Goal: Transaction & Acquisition: Purchase product/service

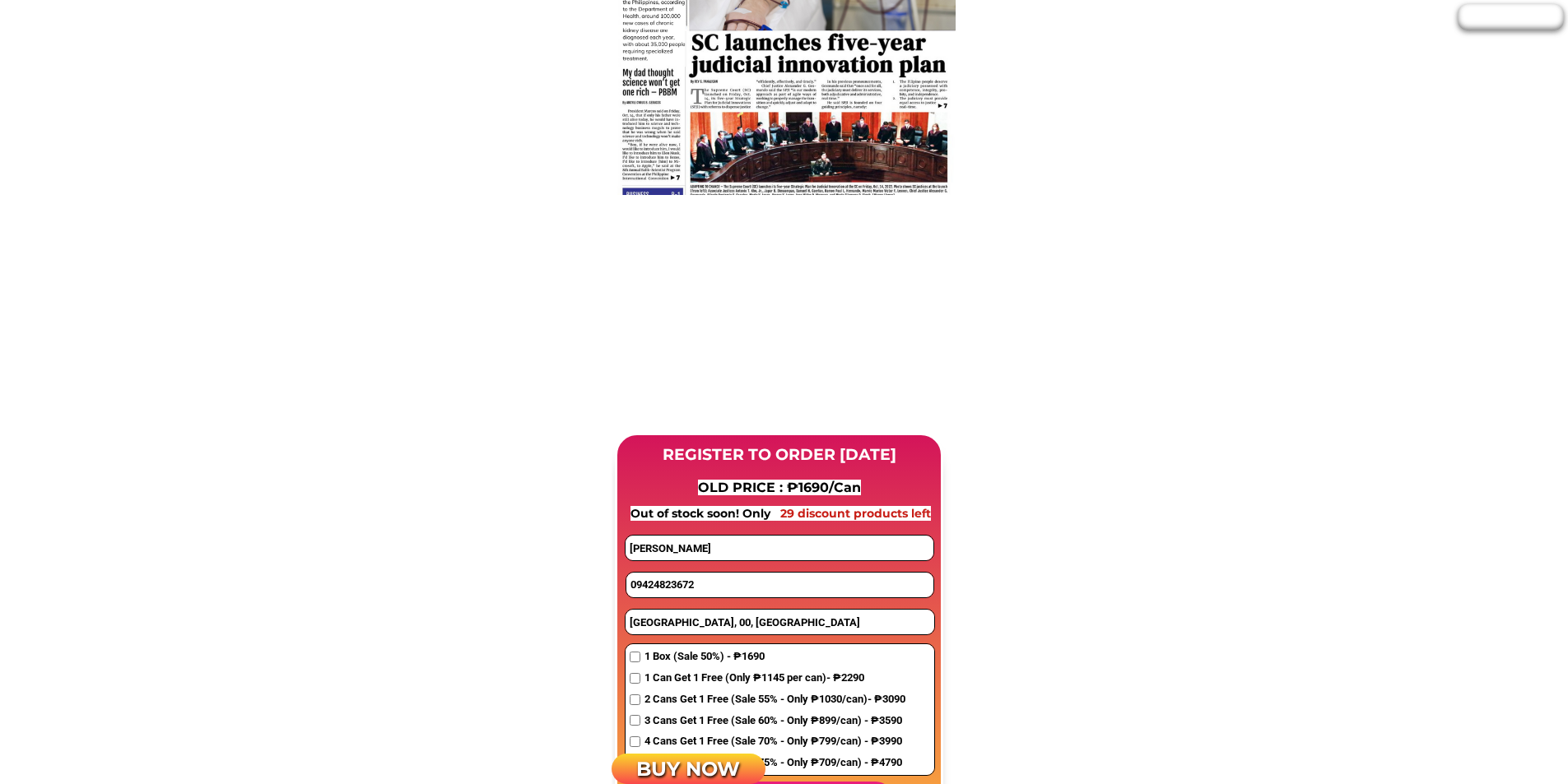
scroll to position [1151, 0]
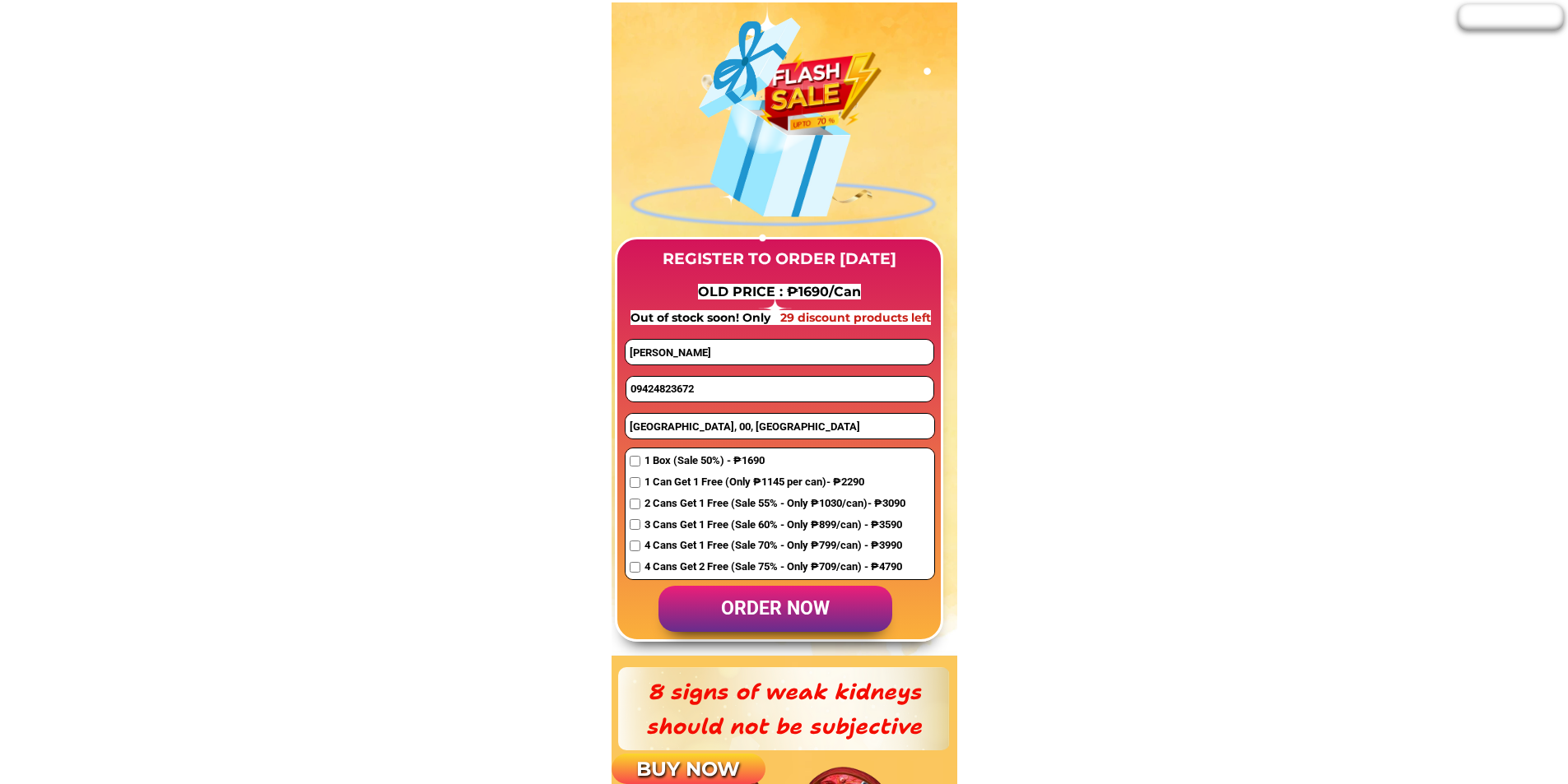
click at [670, 388] on input "09424823672" at bounding box center [779, 389] width 307 height 25
paste input "971770513"
type input "09971770513"
click at [647, 461] on span "1 Box (Sale 50%) - ₱1690" at bounding box center [775, 461] width 261 height 18
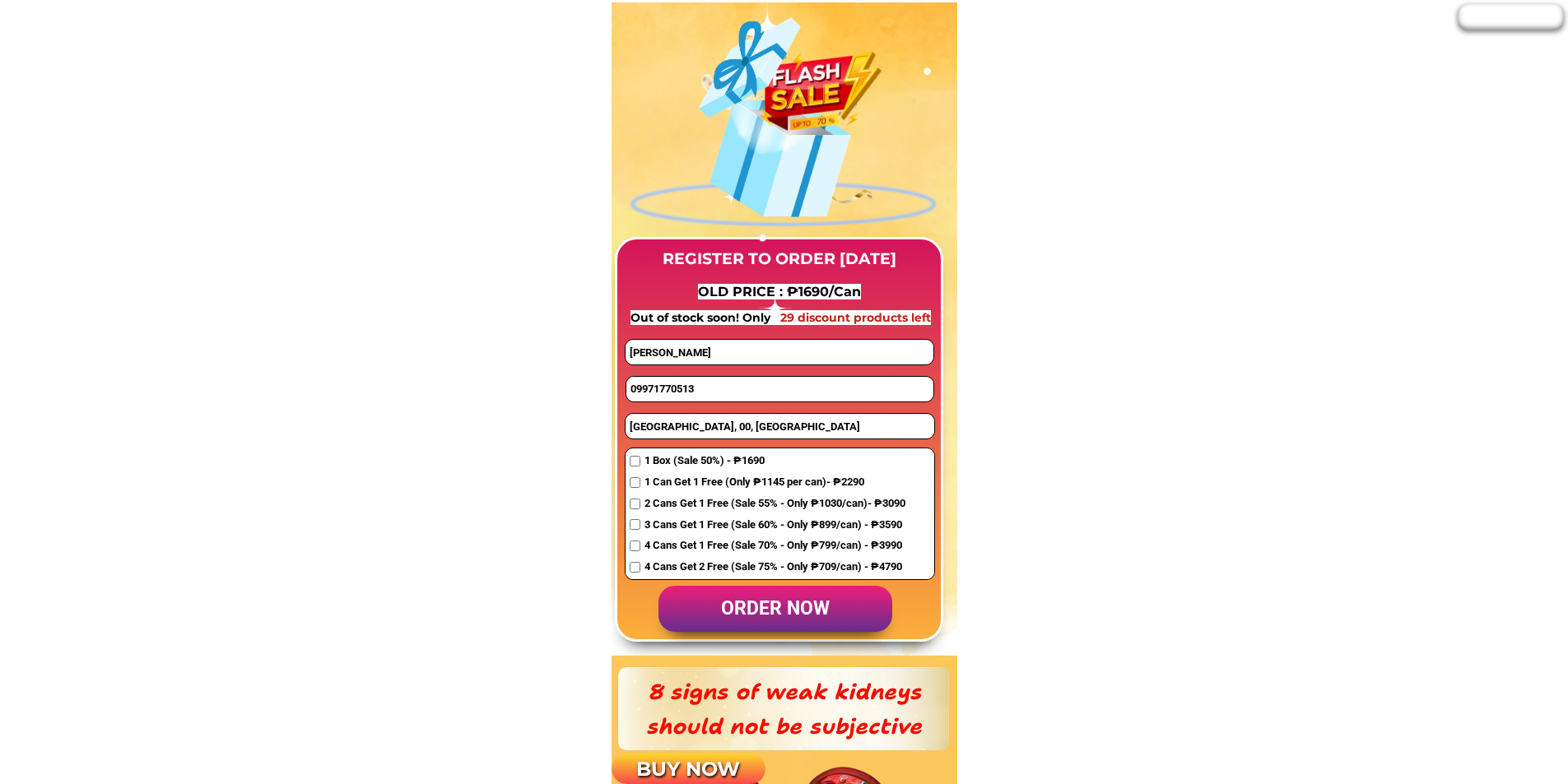
checkbox input "true"
drag, startPoint x: 685, startPoint y: 345, endPoint x: 503, endPoint y: 342, distance: 182.0
paste input "Princess pinaapol"
type input "Princess pinaapol"
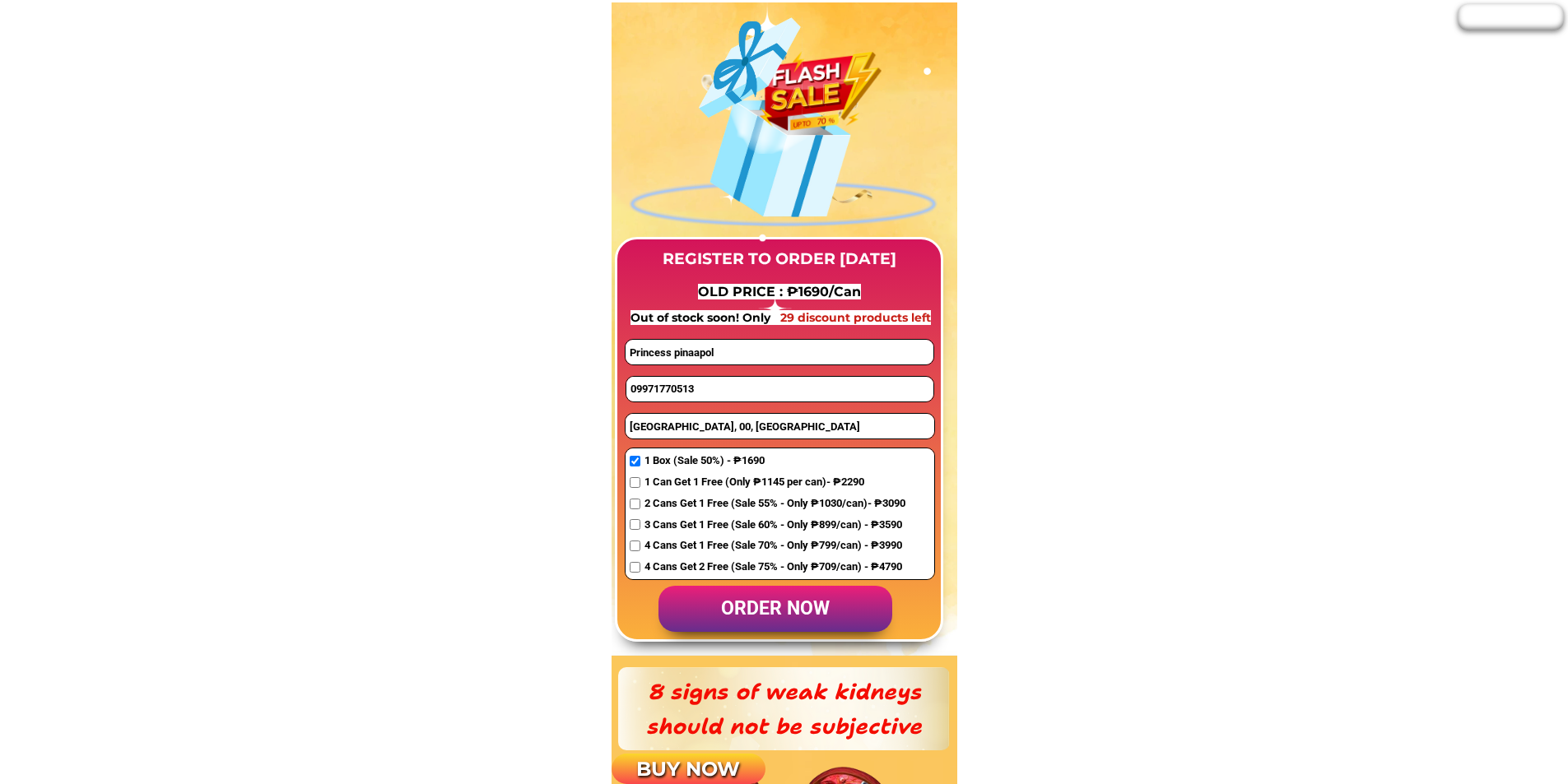
click at [682, 428] on input "[GEOGRAPHIC_DATA], 00, [GEOGRAPHIC_DATA]" at bounding box center [779, 427] width 309 height 25
paste input "[GEOGRAPHIC_DATA]"
type input "[GEOGRAPHIC_DATA]"
click at [761, 611] on p "order now" at bounding box center [776, 609] width 234 height 47
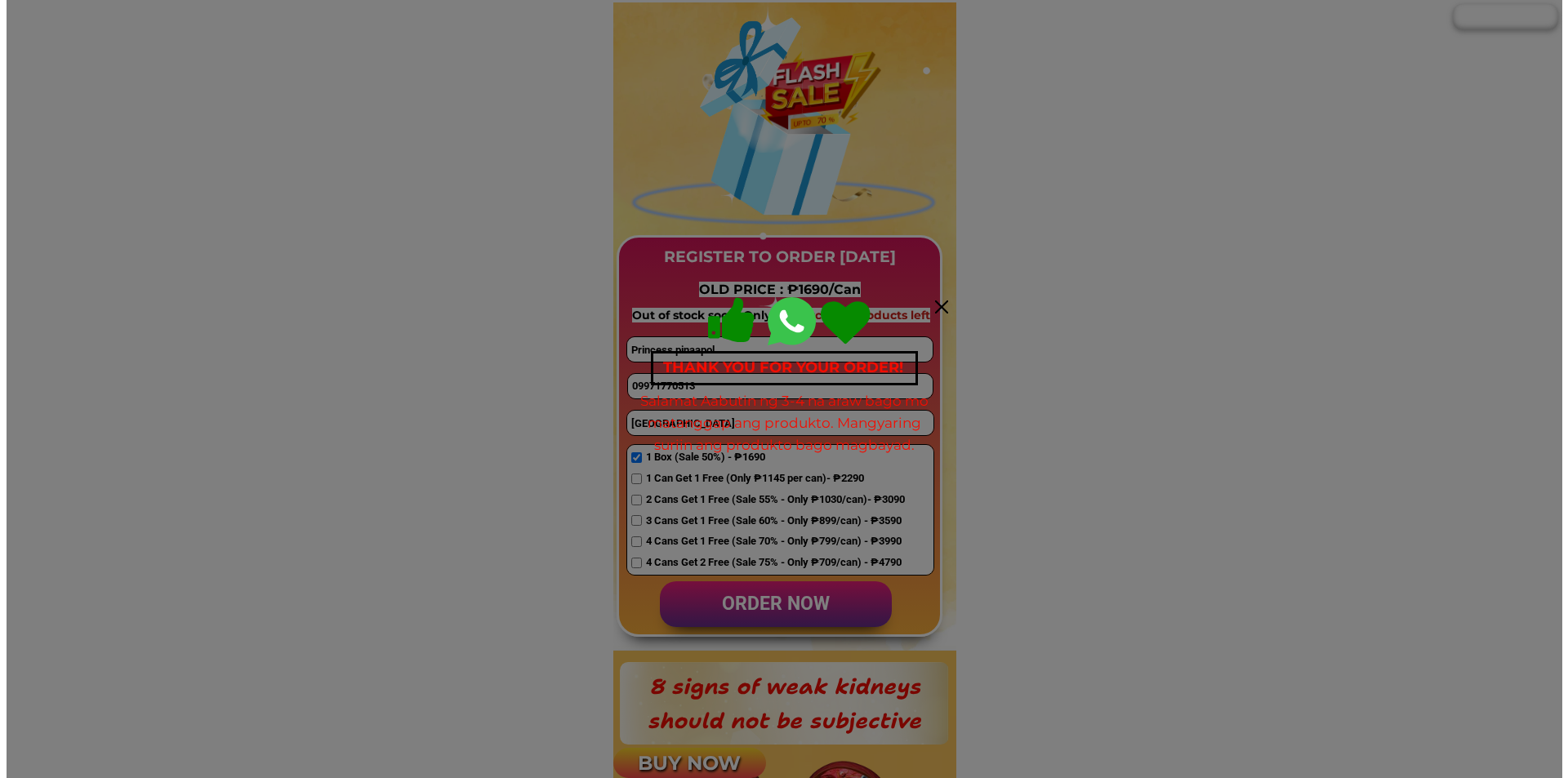
scroll to position [0, 0]
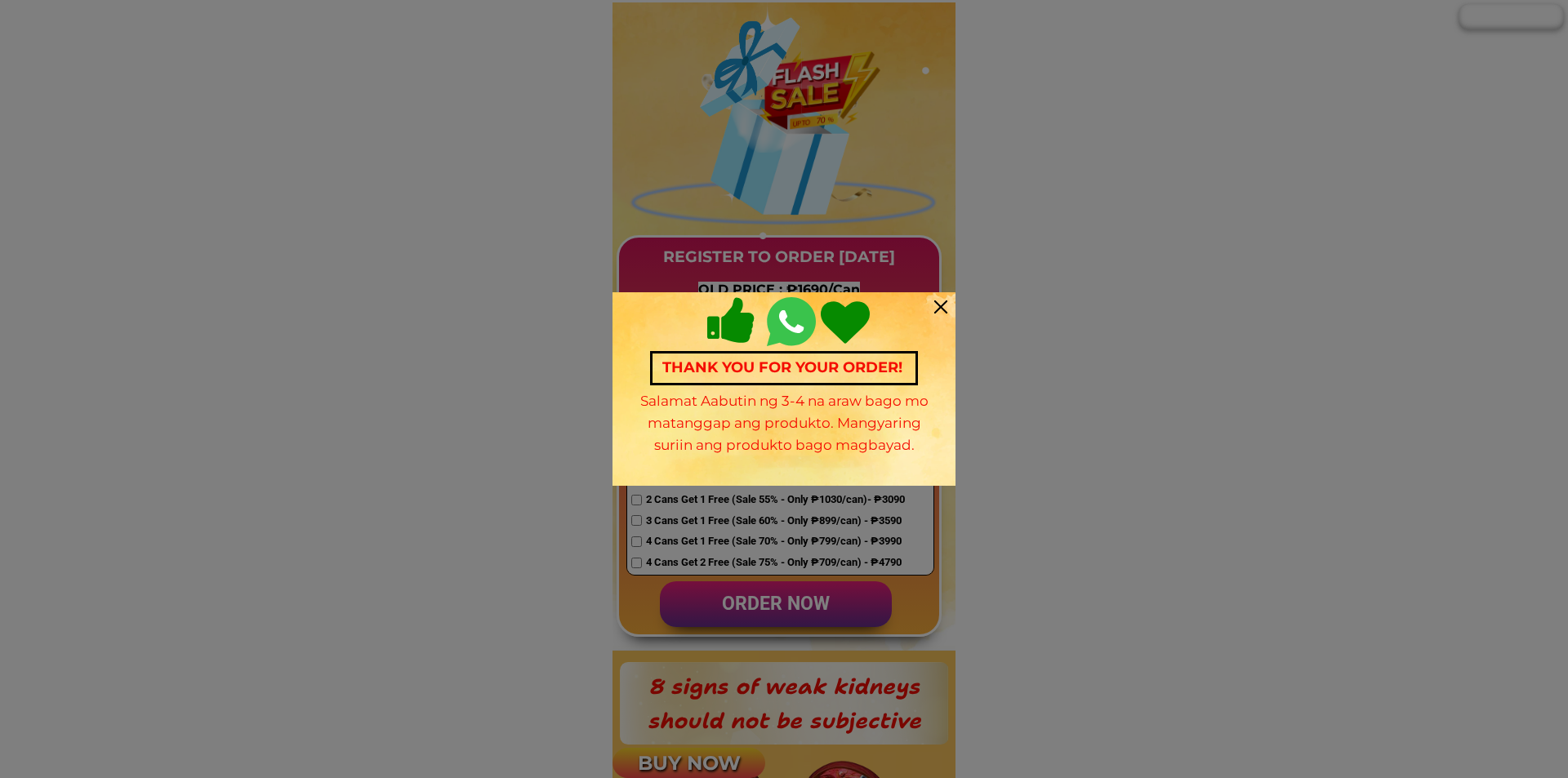
click at [937, 306] on div at bounding box center [940, 306] width 13 height 13
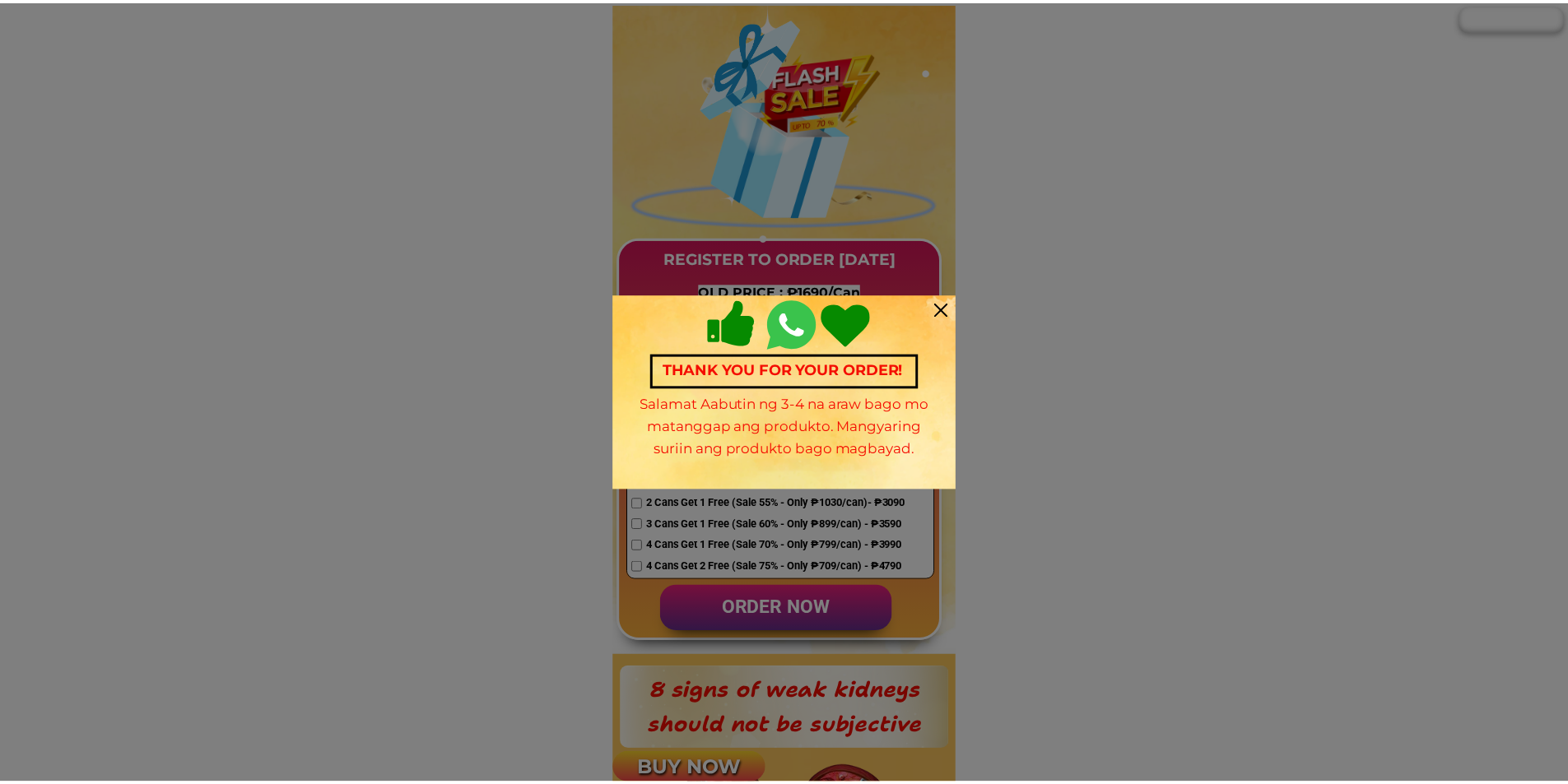
scroll to position [1151, 0]
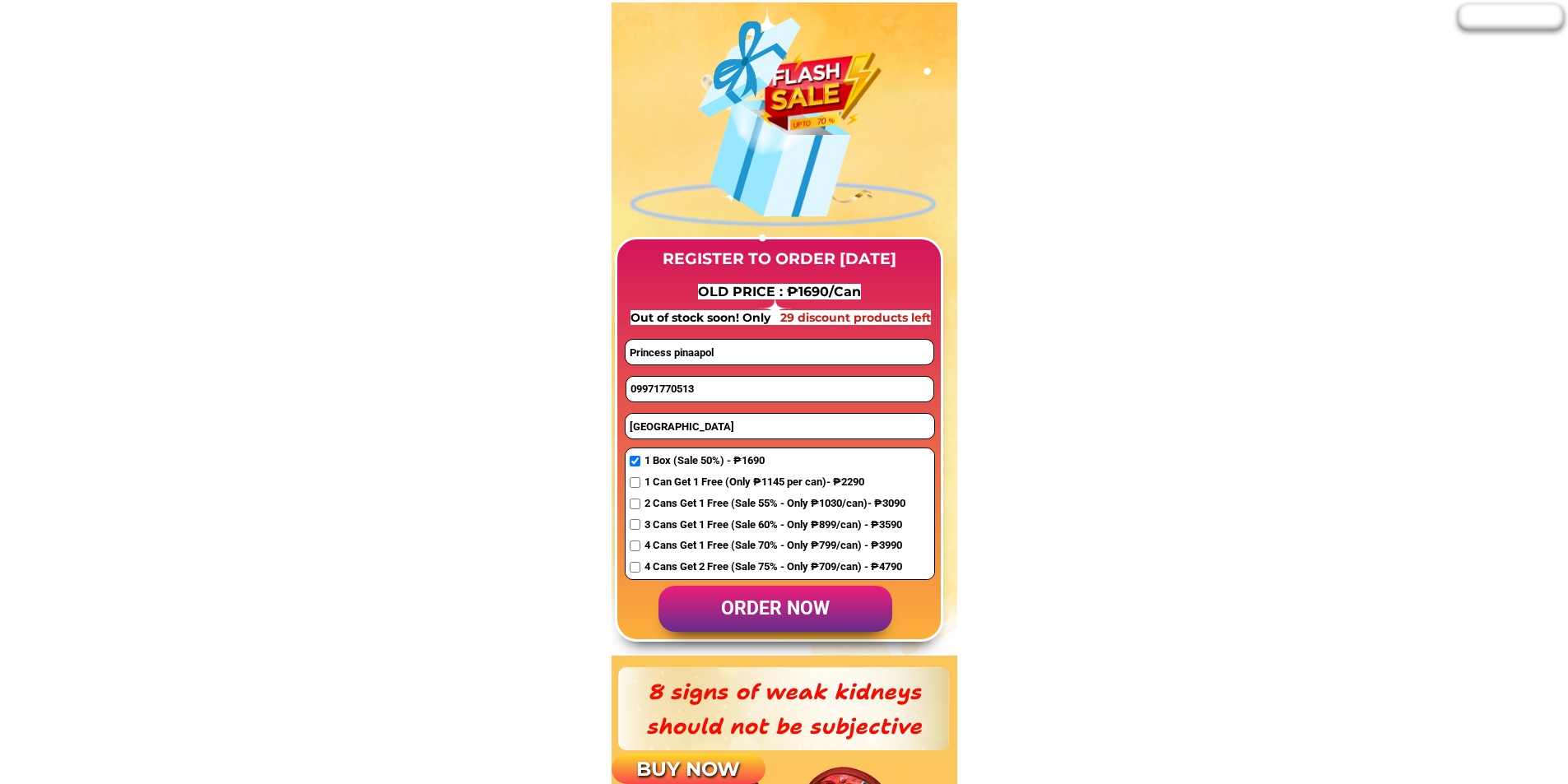
click at [672, 377] on input "09971770513" at bounding box center [779, 389] width 307 height 25
paste input "09563023746"
type input "09563023746"
click at [731, 357] on input "Princess pinaapol" at bounding box center [778, 352] width 307 height 25
paste input "[PERSON_NAME] malawad"
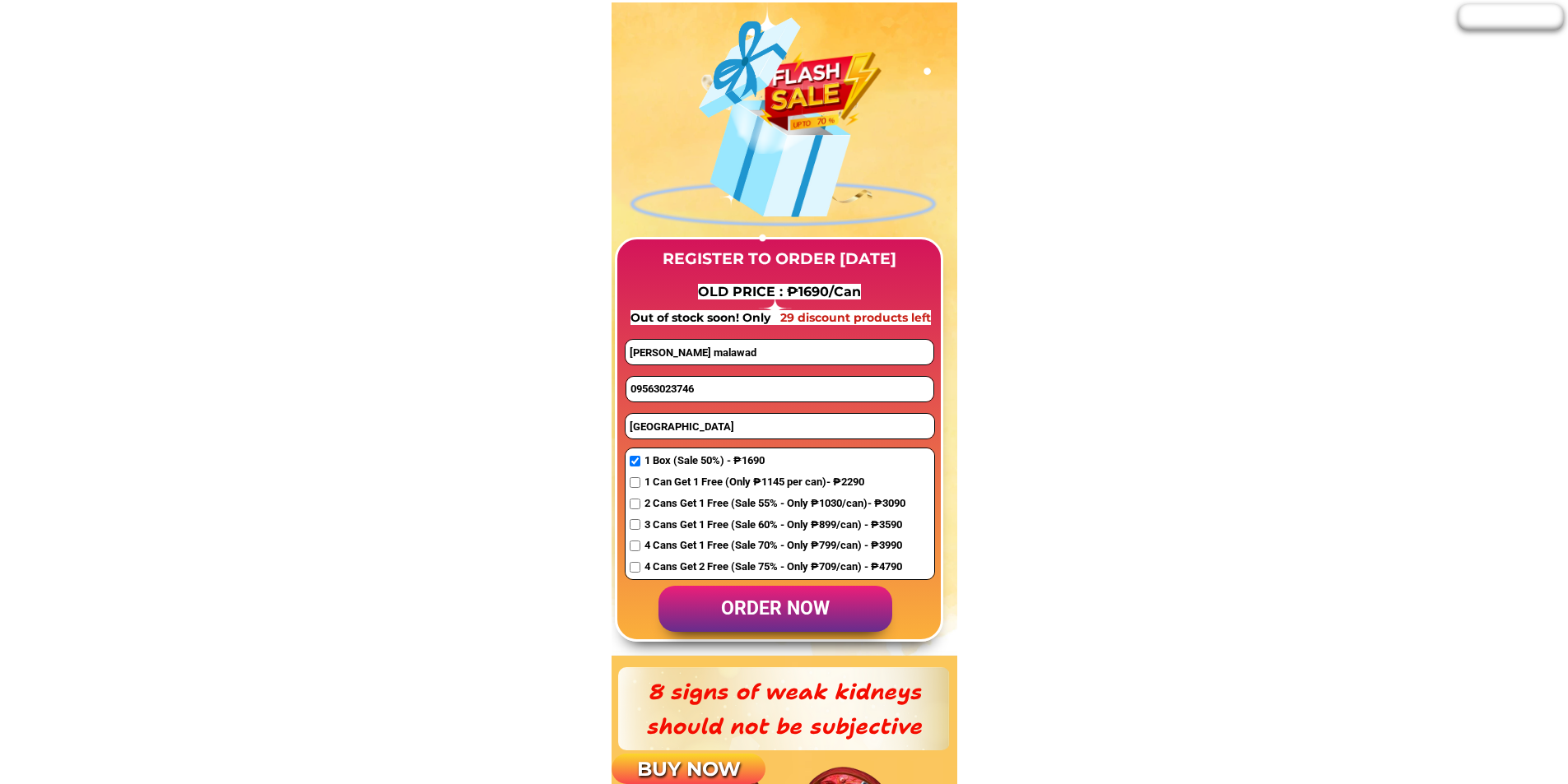
type input "[PERSON_NAME] malawad"
click at [683, 425] on input "[GEOGRAPHIC_DATA]" at bounding box center [779, 427] width 309 height 25
paste input "Lilod saduc marawi city"
type input "Lilod saduc marawi city"
click at [667, 480] on span "1 Can Get 1 Free (Only ₱1145 per can)- ₱2290" at bounding box center [775, 482] width 261 height 18
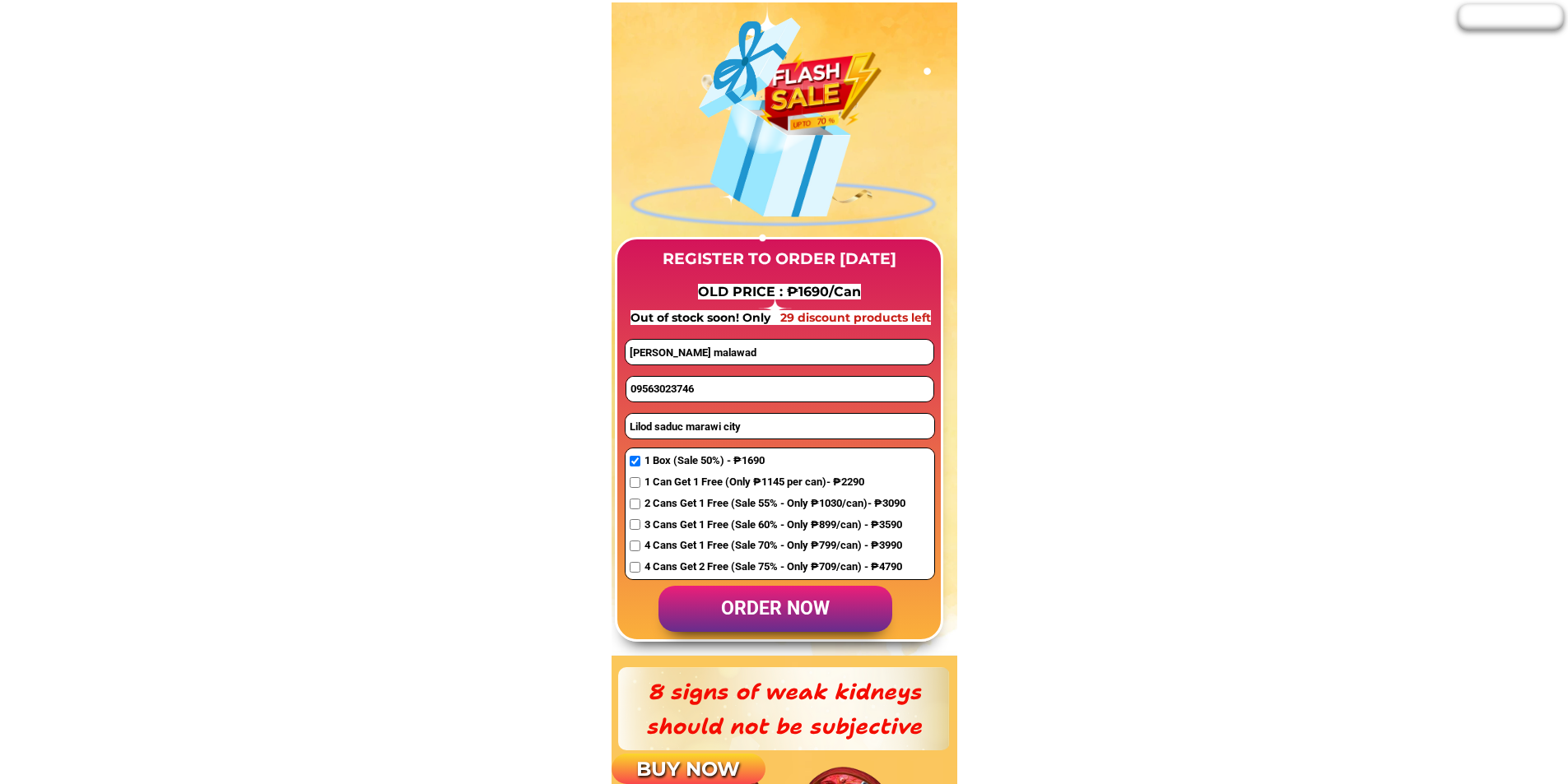
checkbox input "true"
click at [798, 606] on p "order now" at bounding box center [776, 609] width 234 height 47
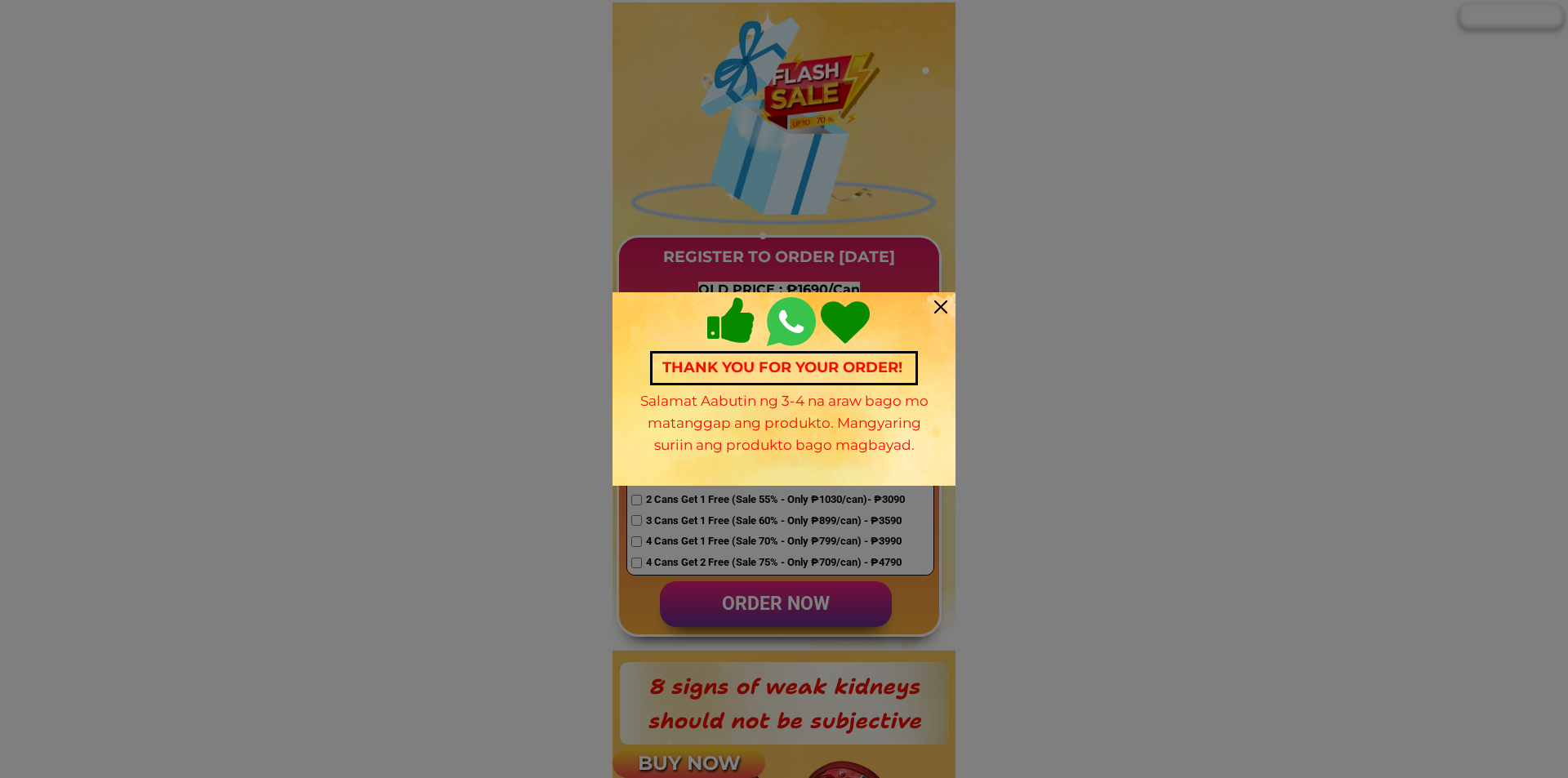
click at [936, 313] on div at bounding box center [940, 306] width 13 height 13
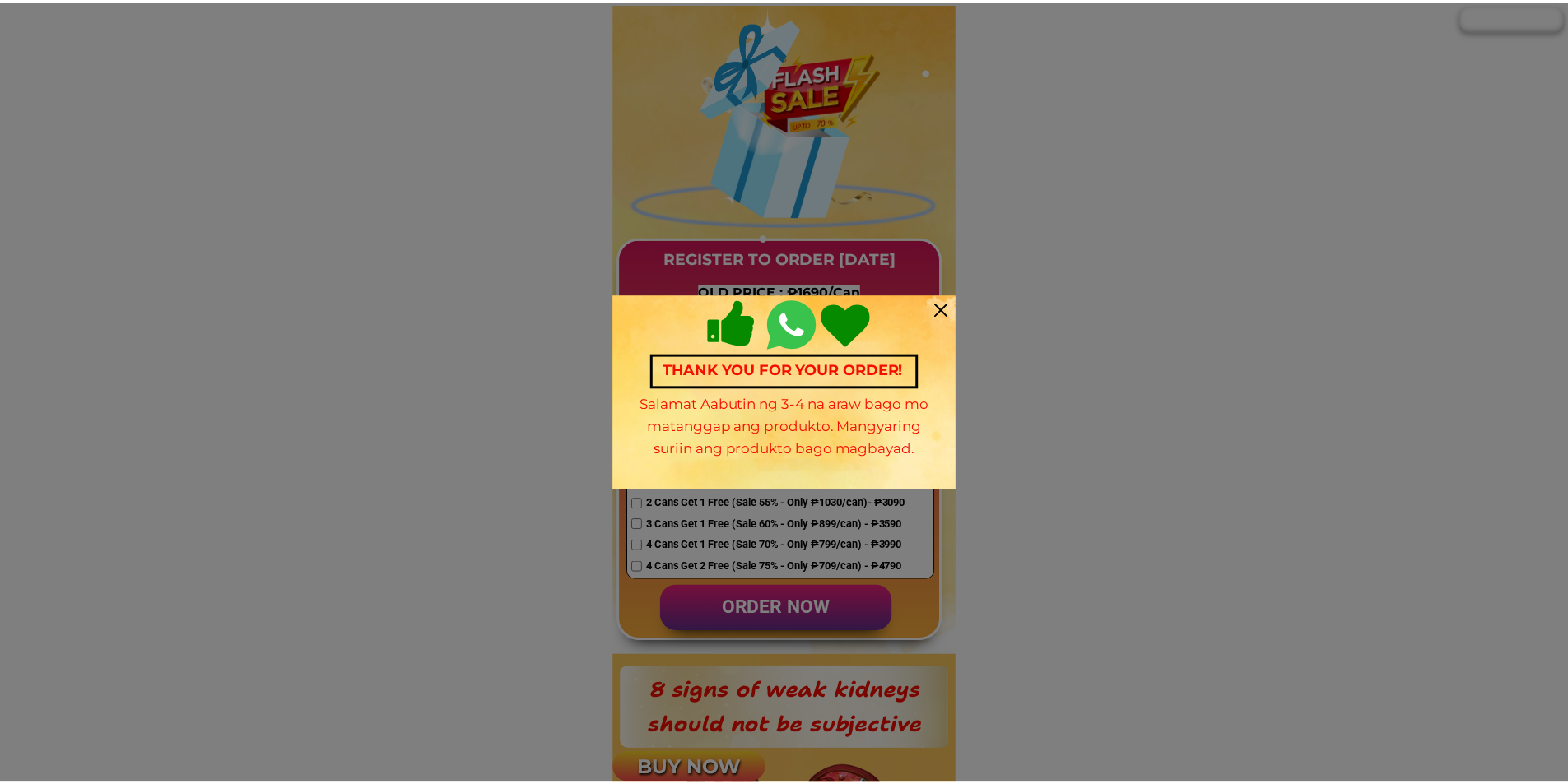
scroll to position [1151, 0]
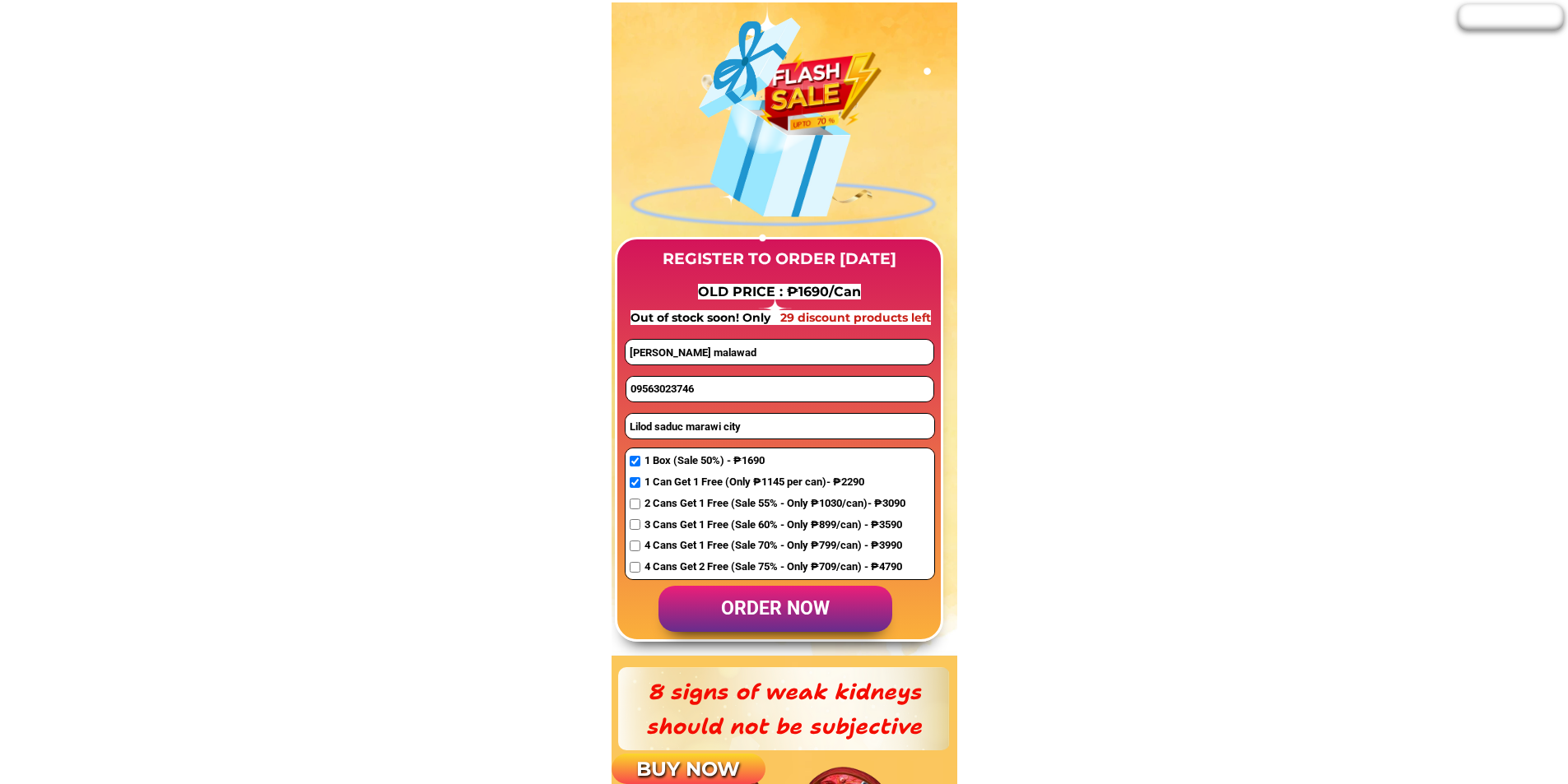
click at [708, 388] on input "09563023746" at bounding box center [779, 389] width 307 height 25
paste input "091037956831"
type input "091037956831"
click at [655, 463] on span "1 Box (Sale 50%) - ₱1690" at bounding box center [775, 461] width 261 height 18
checkbox input "true"
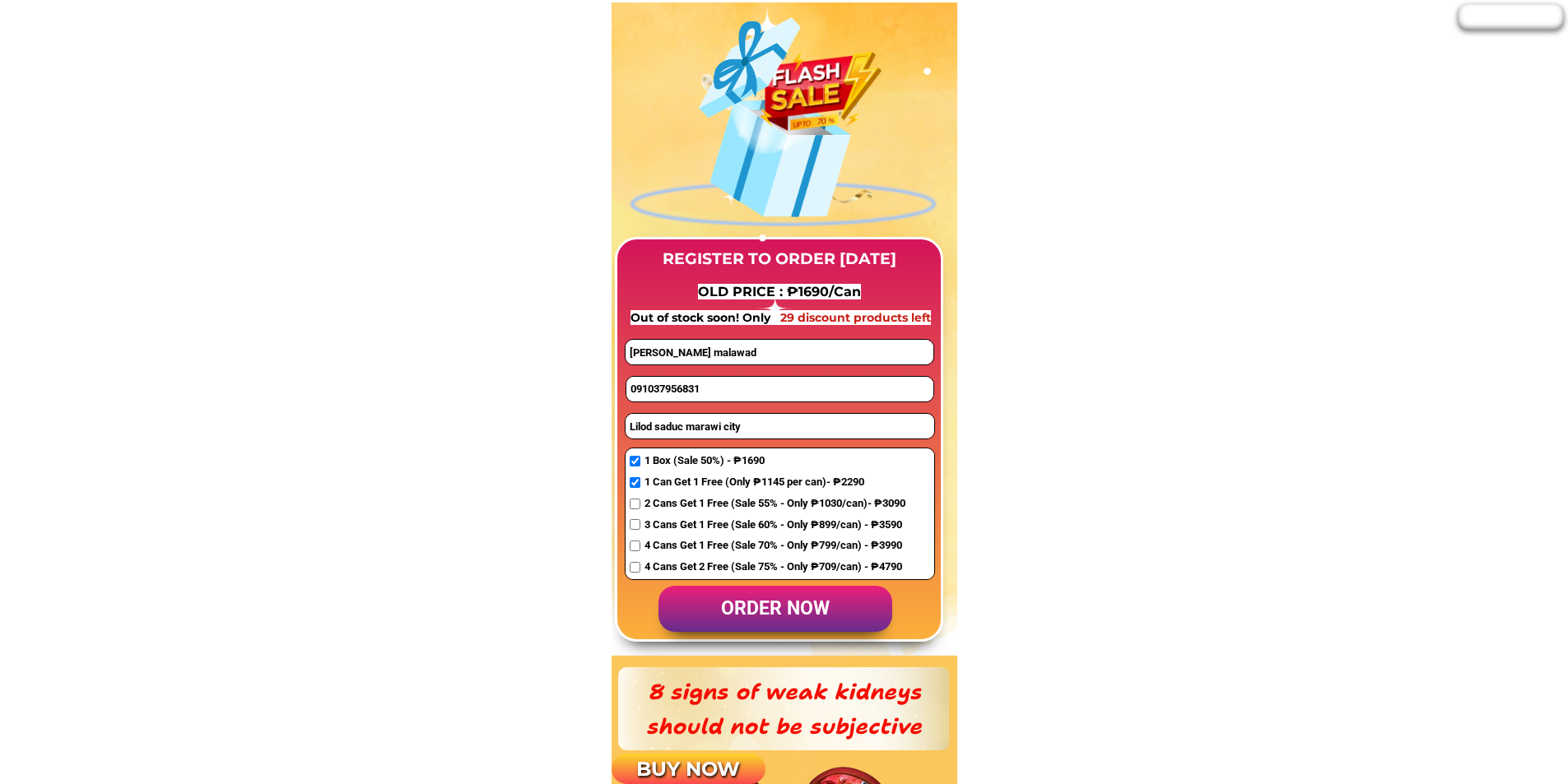
click at [701, 428] on input "Lilod saduc marawi city" at bounding box center [779, 427] width 309 height 25
paste input "[GEOGRAPHIC_DATA]"
type input "[GEOGRAPHIC_DATA]"
click at [699, 350] on input "[PERSON_NAME] malawad" at bounding box center [778, 352] width 307 height 25
paste input "Jamaica [PERSON_NAME]"
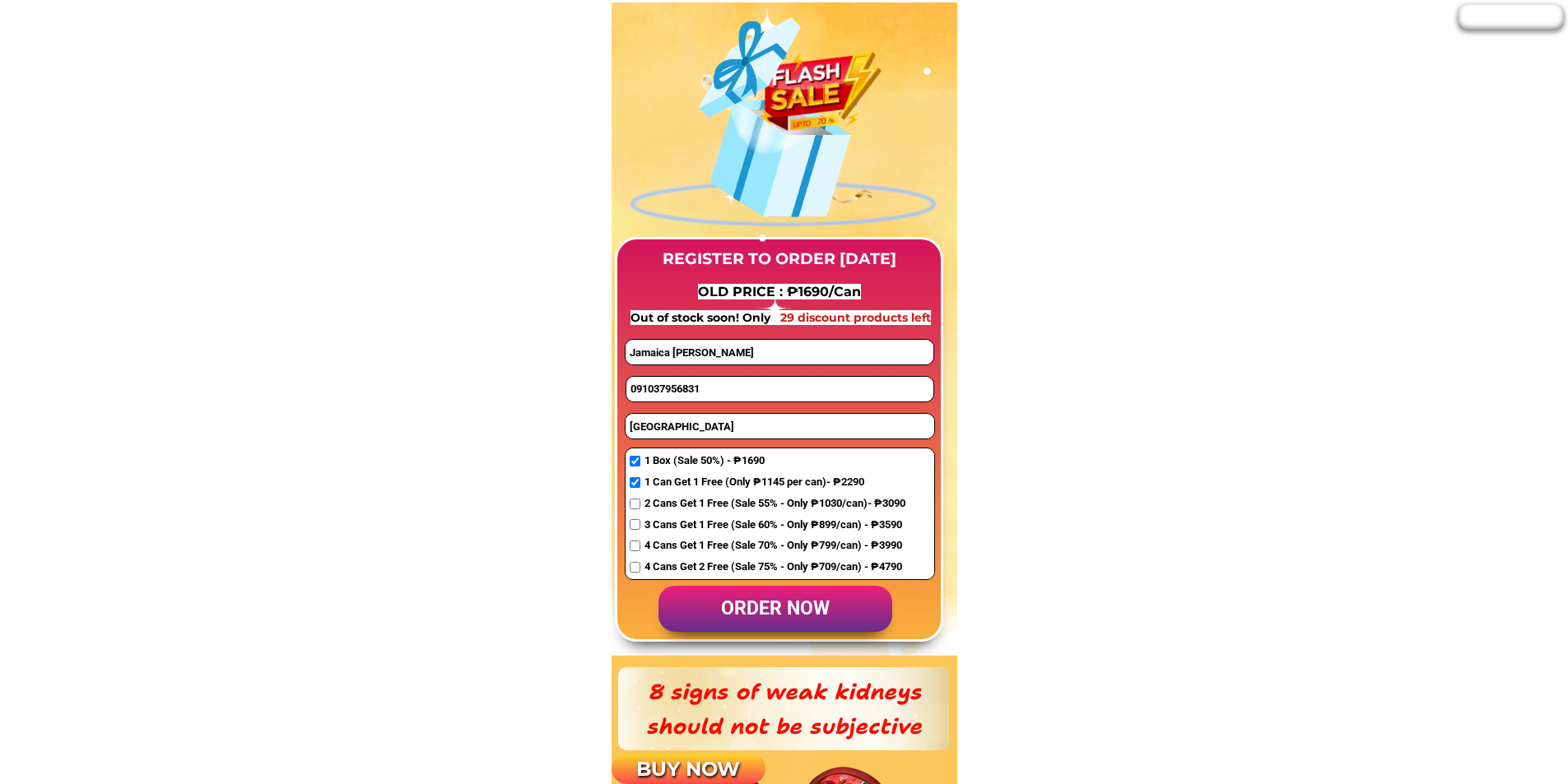
type input "Jamaica [PERSON_NAME]"
click at [745, 613] on p "order now" at bounding box center [776, 609] width 234 height 47
